Goal: Navigation & Orientation: Find specific page/section

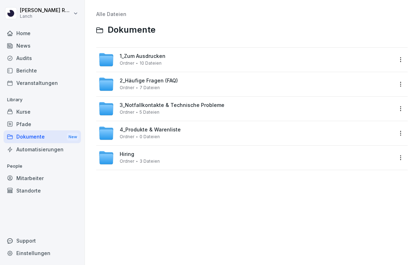
click at [22, 71] on div "Berichte" at bounding box center [42, 70] width 77 height 12
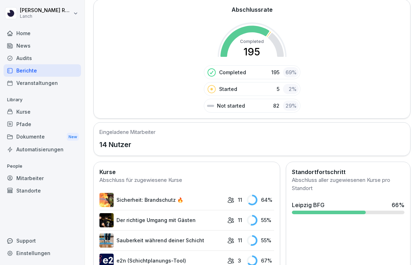
scroll to position [110, 0]
click at [29, 58] on div "Audits" at bounding box center [42, 58] width 77 height 12
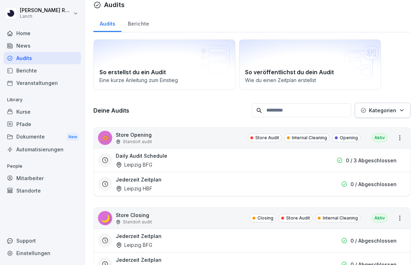
click at [20, 34] on div "Home" at bounding box center [42, 33] width 77 height 12
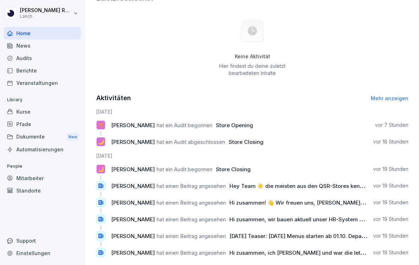
scroll to position [222, 0]
click at [34, 82] on div "Veranstaltungen" at bounding box center [42, 83] width 77 height 12
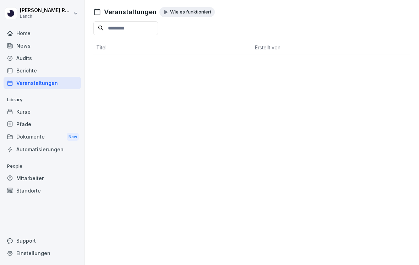
click at [23, 72] on div "Berichte" at bounding box center [42, 70] width 77 height 12
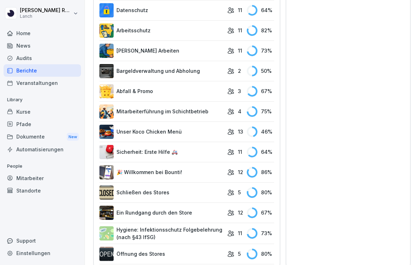
scroll to position [765, 0]
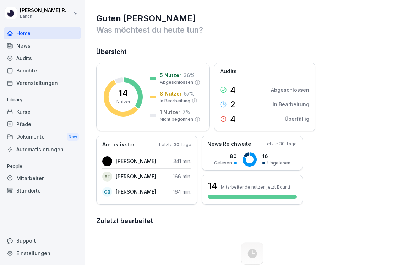
click at [37, 139] on div "Dokumente New" at bounding box center [42, 136] width 77 height 13
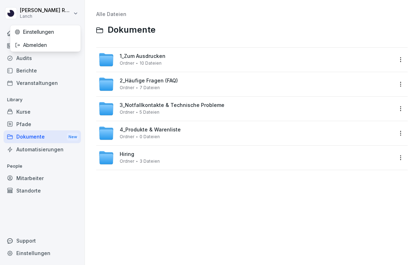
click at [70, 12] on html "Felix Renner Lanch Home News Audits Berichte Veranstaltungen Library Kurse Pfad…" at bounding box center [209, 132] width 419 height 265
click at [49, 34] on div "Einstellungen" at bounding box center [45, 31] width 70 height 13
select select "**"
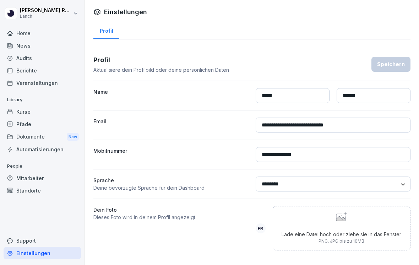
click at [37, 76] on div "Berichte" at bounding box center [42, 70] width 77 height 12
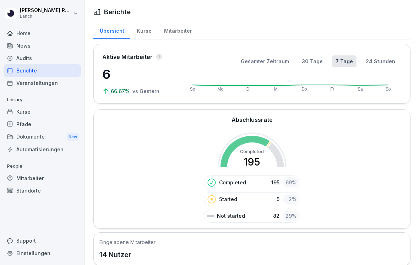
click at [41, 73] on div "Home News Audits Berichte Veranstaltungen" at bounding box center [42, 58] width 77 height 62
drag, startPoint x: 33, startPoint y: 116, endPoint x: 35, endPoint y: 108, distance: 8.2
click at [35, 109] on div "Library Kurse Pfade Dokumente New Automatisierungen" at bounding box center [42, 124] width 77 height 61
click at [35, 125] on div "Pfade" at bounding box center [42, 124] width 77 height 12
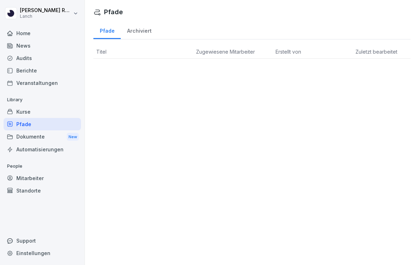
click at [33, 151] on div "Automatisierungen" at bounding box center [42, 149] width 77 height 12
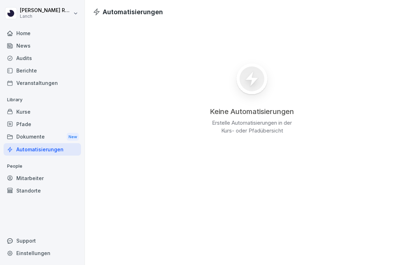
click at [32, 137] on div "Dokumente New" at bounding box center [42, 136] width 77 height 13
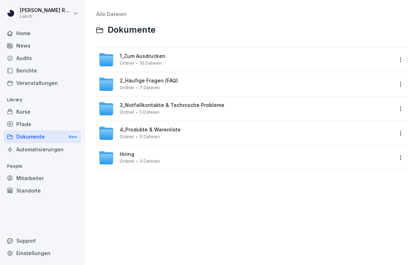
click at [134, 82] on span "2_Häufige Fragen (FAQ)" at bounding box center [149, 81] width 58 height 6
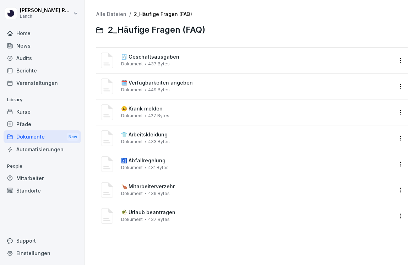
click at [171, 66] on div "🧾 Geschäftsausgaben Dokument 437 Bytes" at bounding box center [245, 60] width 294 height 17
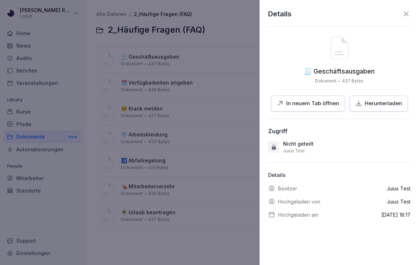
click at [213, 105] on div at bounding box center [209, 132] width 419 height 265
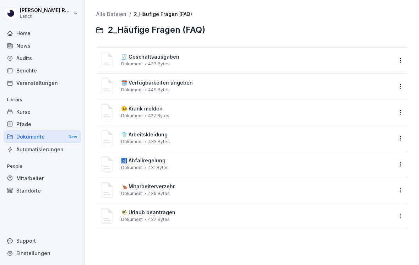
click at [110, 16] on link "Alle Dateien" at bounding box center [111, 14] width 30 height 6
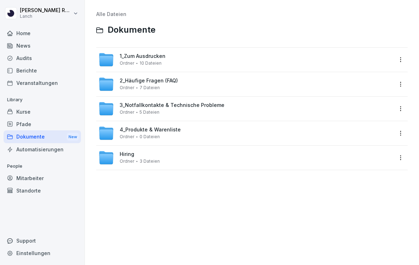
click at [174, 134] on div "4_Produkte & Warenliste Ordner 0 Dateien" at bounding box center [150, 133] width 61 height 12
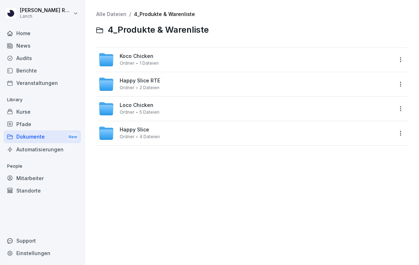
click at [112, 13] on link "Alle Dateien" at bounding box center [111, 14] width 30 height 6
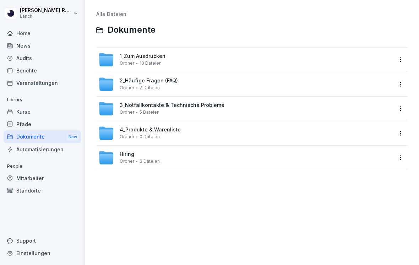
drag, startPoint x: 140, startPoint y: 153, endPoint x: 140, endPoint y: 145, distance: 7.8
click at [140, 146] on div "Hiring Ordner 3 Dateien" at bounding box center [251, 157] width 311 height 24
click at [162, 177] on div "Alle Dateien Dokumente 1_Zum Ausdrucken Ordner 10 Dateien 2_Häufige Fragen (FAQ…" at bounding box center [251, 132] width 323 height 254
click at [158, 150] on div "Hiring Ordner 3 Dateien" at bounding box center [245, 158] width 294 height 16
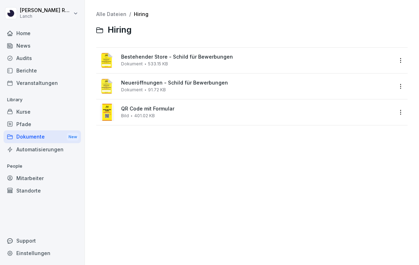
click at [24, 68] on div "Berichte" at bounding box center [42, 70] width 77 height 12
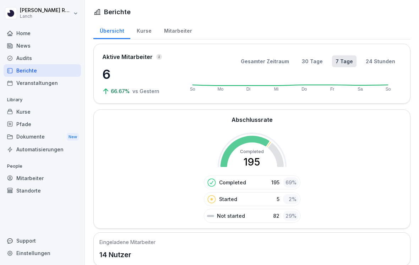
click at [22, 57] on div "Audits" at bounding box center [42, 58] width 77 height 12
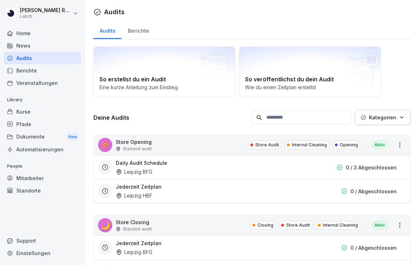
click at [136, 35] on div "Berichte" at bounding box center [138, 30] width 34 height 18
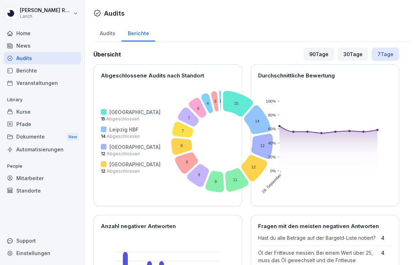
click at [77, 10] on html "Felix Renner Lanch Home News Audits Berichte Veranstaltungen Library Kurse Pfad…" at bounding box center [209, 132] width 419 height 265
click at [49, 33] on div "Einstellungen" at bounding box center [45, 31] width 70 height 13
select select "**"
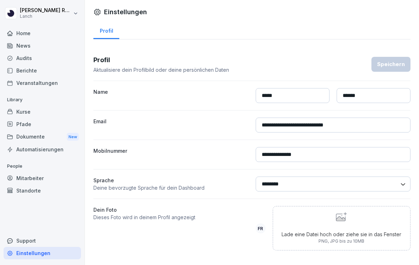
click at [21, 34] on div "Home" at bounding box center [42, 33] width 77 height 12
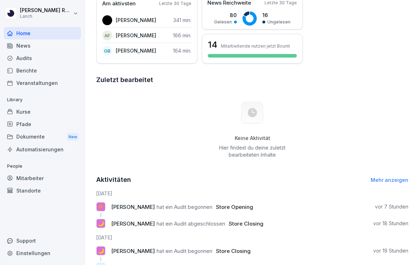
scroll to position [141, 0]
click at [183, 209] on span "hat ein Audit begonnen" at bounding box center [184, 206] width 56 height 7
click at [107, 205] on div "🔅 Felix Renner hat ein Audit begonnen Store Opening vor 7 Stunden" at bounding box center [252, 205] width 312 height 9
click at [35, 176] on div "Mitarbeiter" at bounding box center [42, 178] width 77 height 12
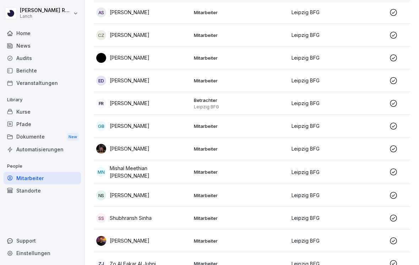
scroll to position [11, 0]
click at [39, 256] on div "Einstellungen" at bounding box center [42, 252] width 77 height 12
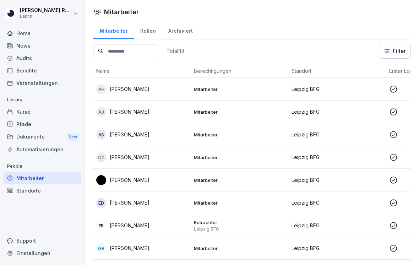
select select "**"
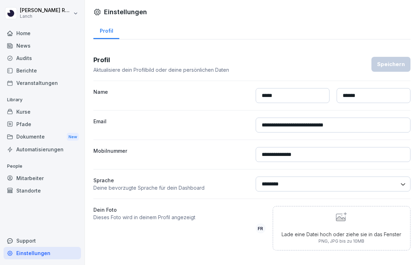
click at [28, 242] on div "Support" at bounding box center [42, 240] width 77 height 12
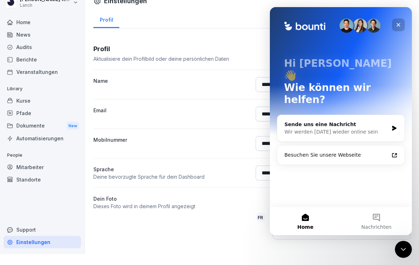
click at [401, 28] on div "Schließen" at bounding box center [398, 24] width 13 height 13
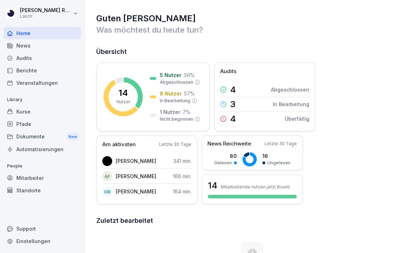
click at [65, 118] on div "Pfade" at bounding box center [42, 124] width 77 height 12
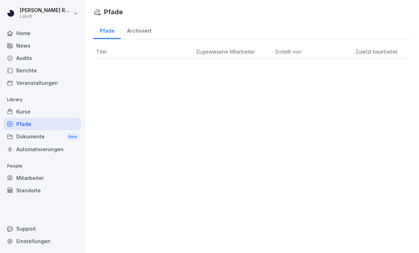
click at [57, 112] on div "Kurse" at bounding box center [42, 111] width 77 height 12
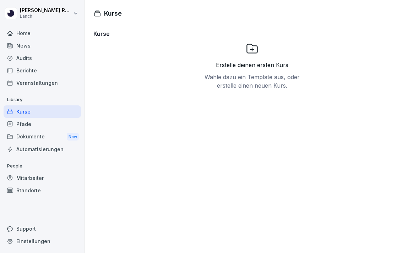
click at [62, 134] on div "Dokumente New" at bounding box center [42, 136] width 77 height 13
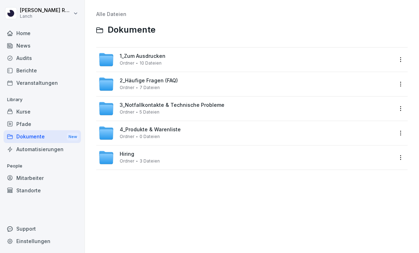
click at [35, 126] on div "Pfade" at bounding box center [42, 124] width 77 height 12
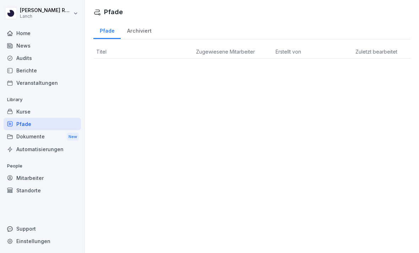
click at [33, 188] on div "Standorte" at bounding box center [42, 190] width 77 height 12
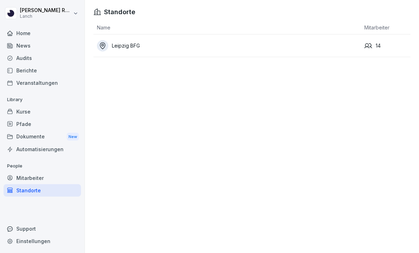
click at [138, 41] on div "Leipzig BFG" at bounding box center [229, 45] width 264 height 11
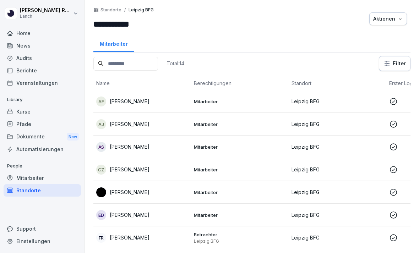
click at [26, 33] on div "Home" at bounding box center [42, 33] width 77 height 12
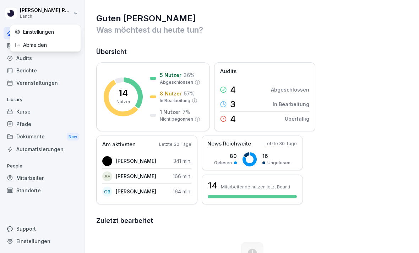
click at [64, 13] on html "Felix Renner Lanch Home News Audits Berichte Veranstaltungen Library Kurse Pfad…" at bounding box center [209, 126] width 419 height 253
click at [51, 30] on div "Einstellungen" at bounding box center [45, 31] width 70 height 13
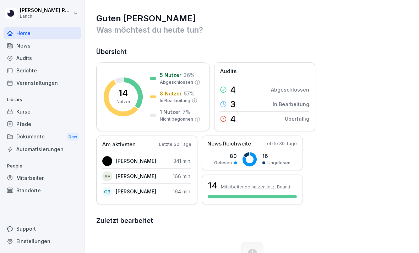
select select "**"
